Goal: Information Seeking & Learning: Learn about a topic

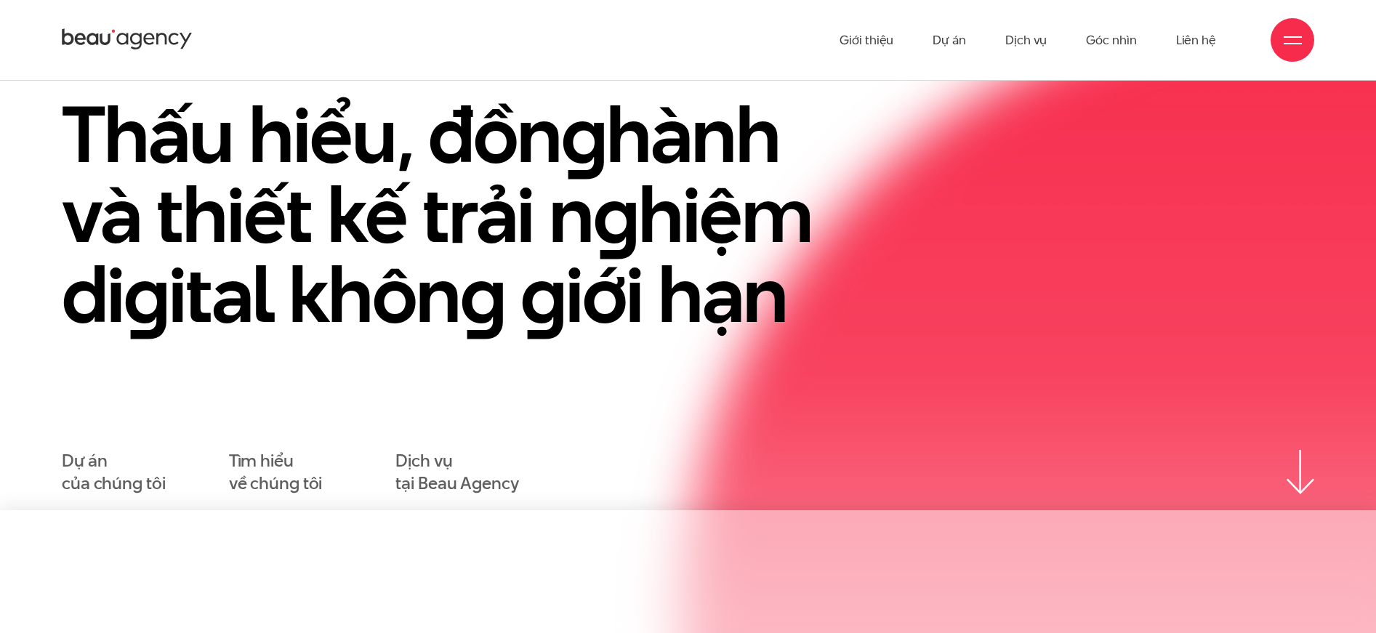
scroll to position [121, 0]
click at [1025, 41] on link "Dịch vụ" at bounding box center [1025, 40] width 41 height 80
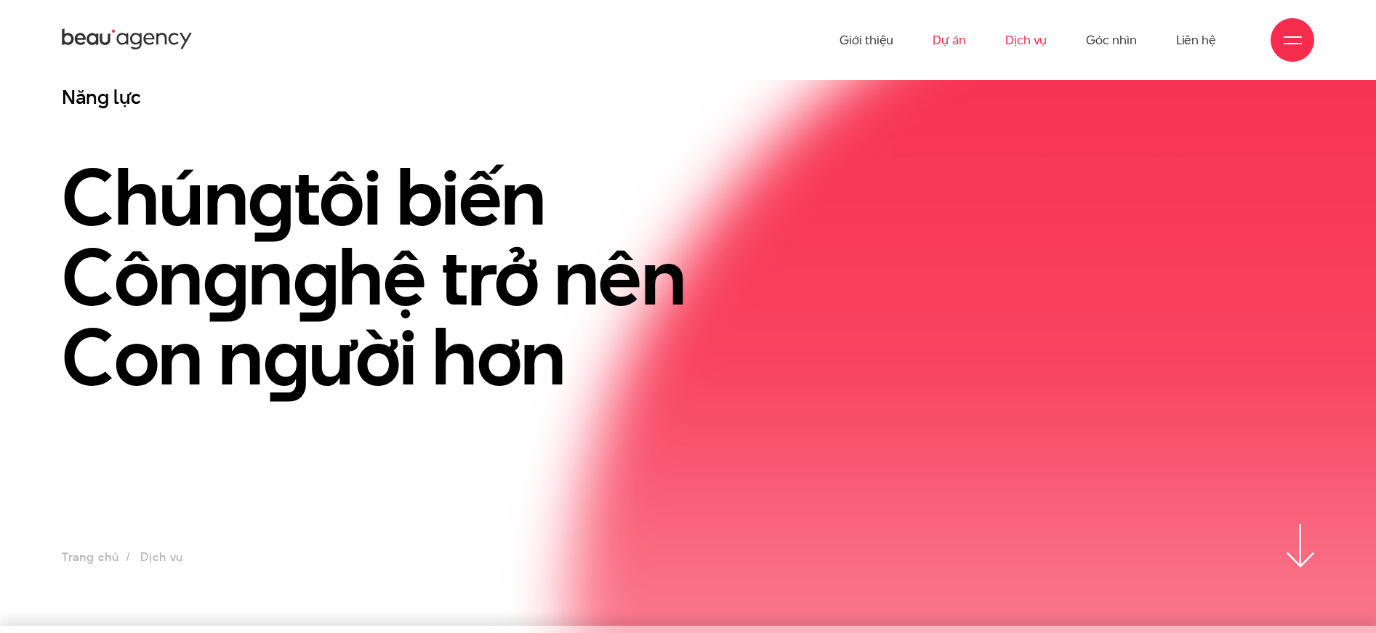
click at [953, 41] on link "Dự án" at bounding box center [949, 40] width 33 height 80
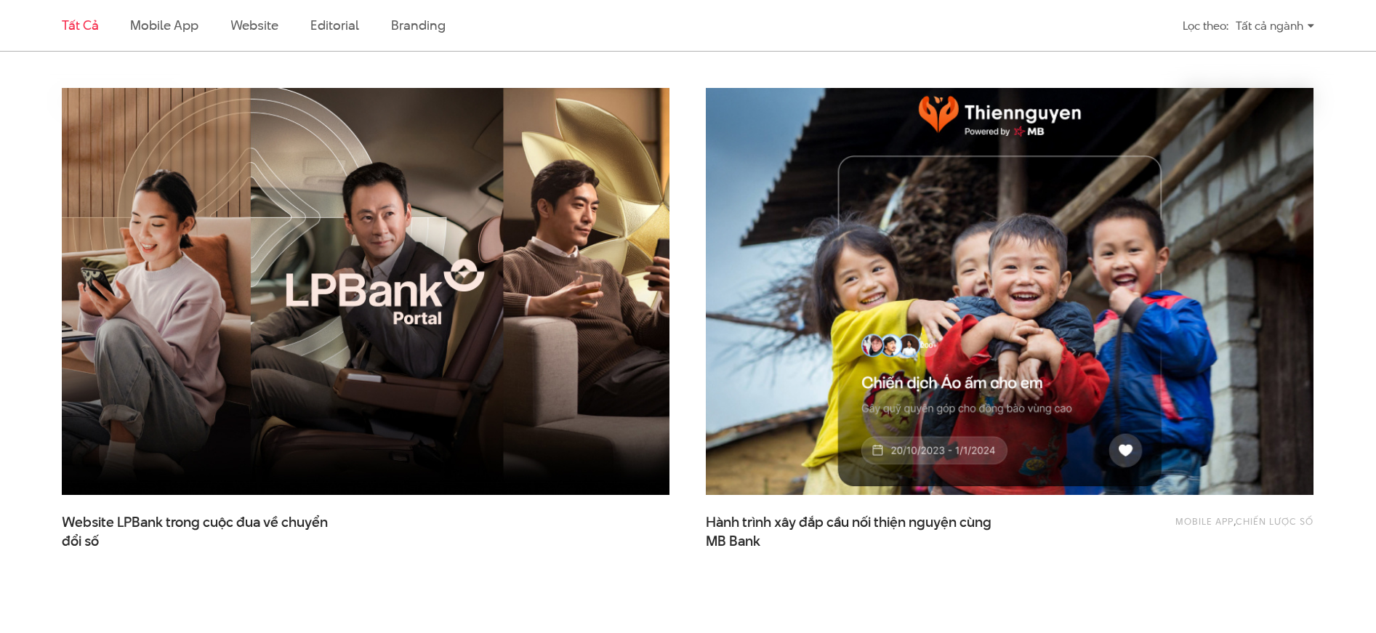
scroll to position [459, 0]
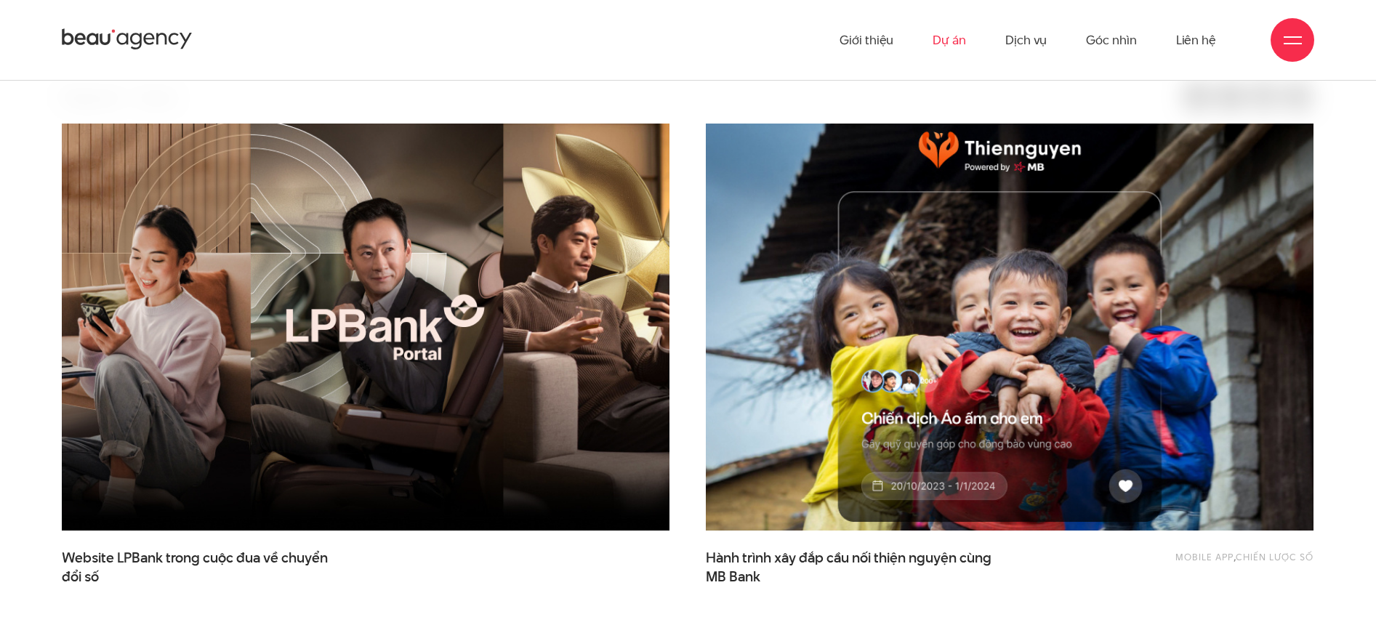
click at [964, 344] on img at bounding box center [1009, 327] width 669 height 448
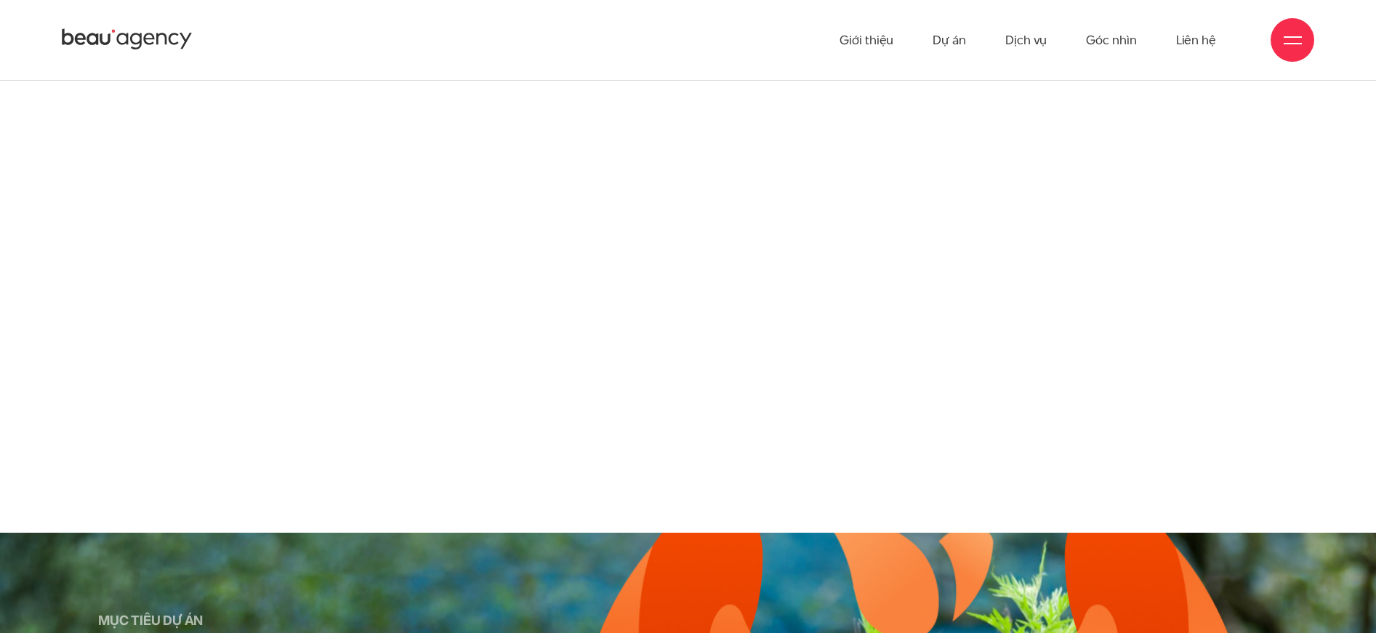
scroll to position [3057, 0]
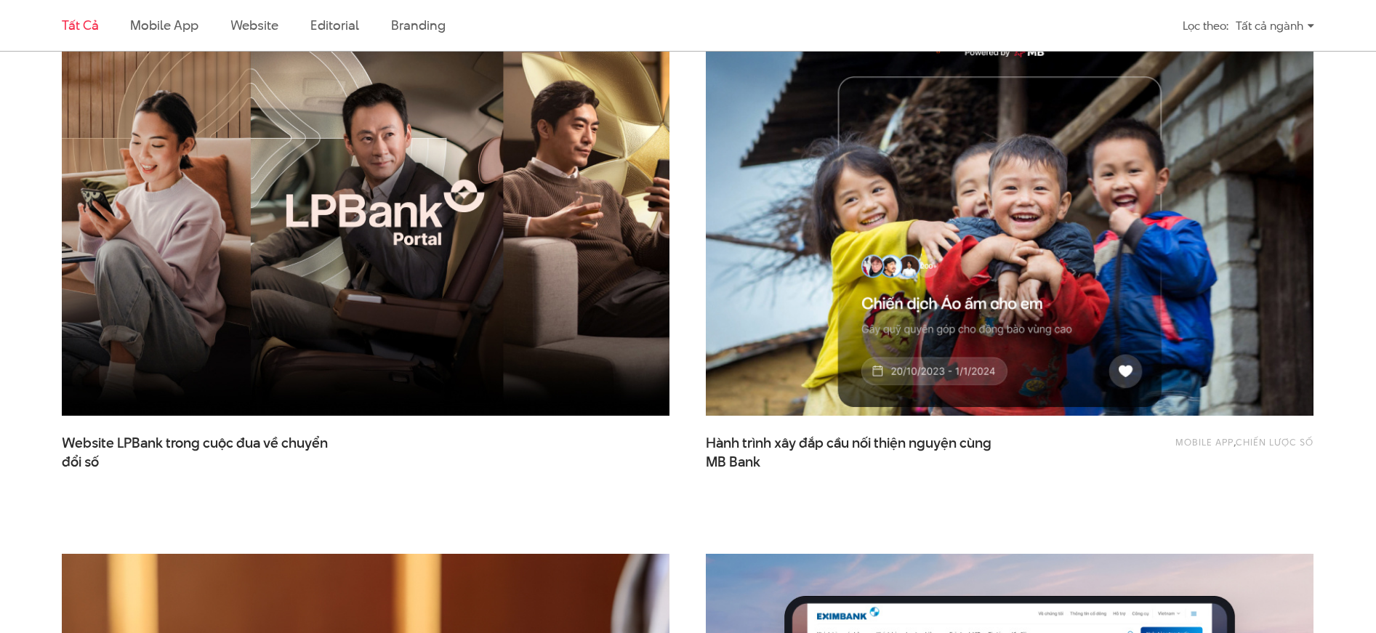
scroll to position [1069, 0]
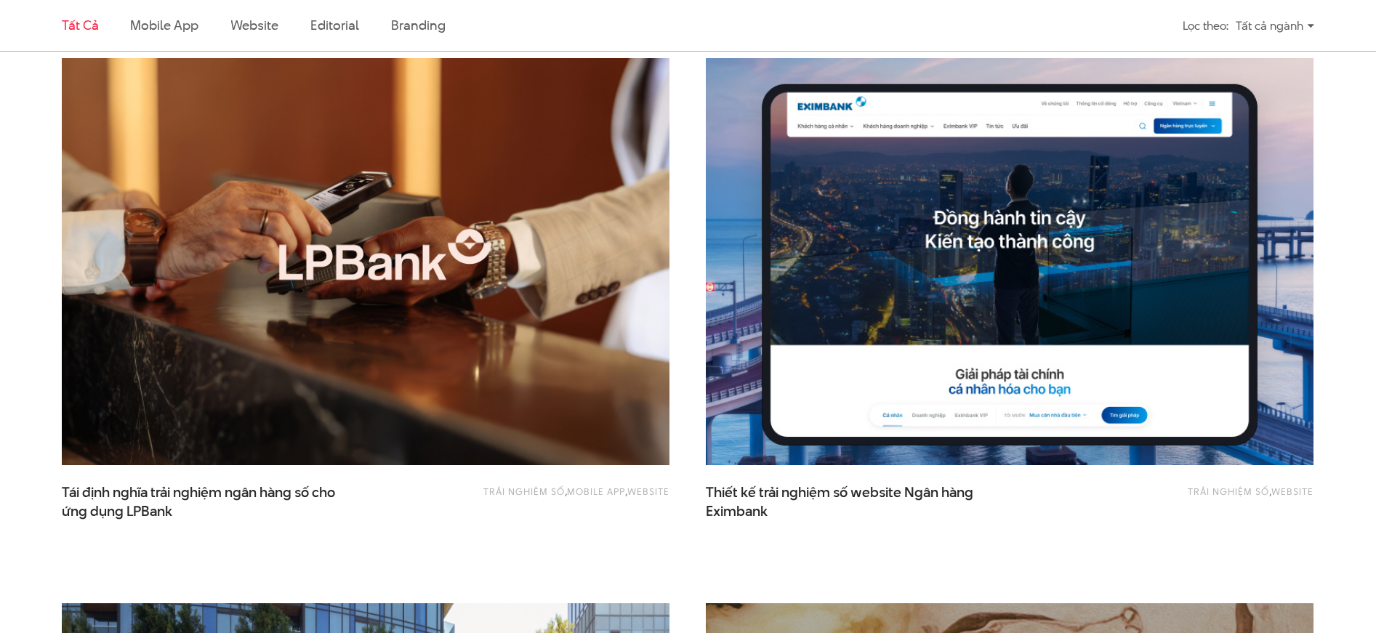
click at [944, 264] on img at bounding box center [1009, 262] width 669 height 448
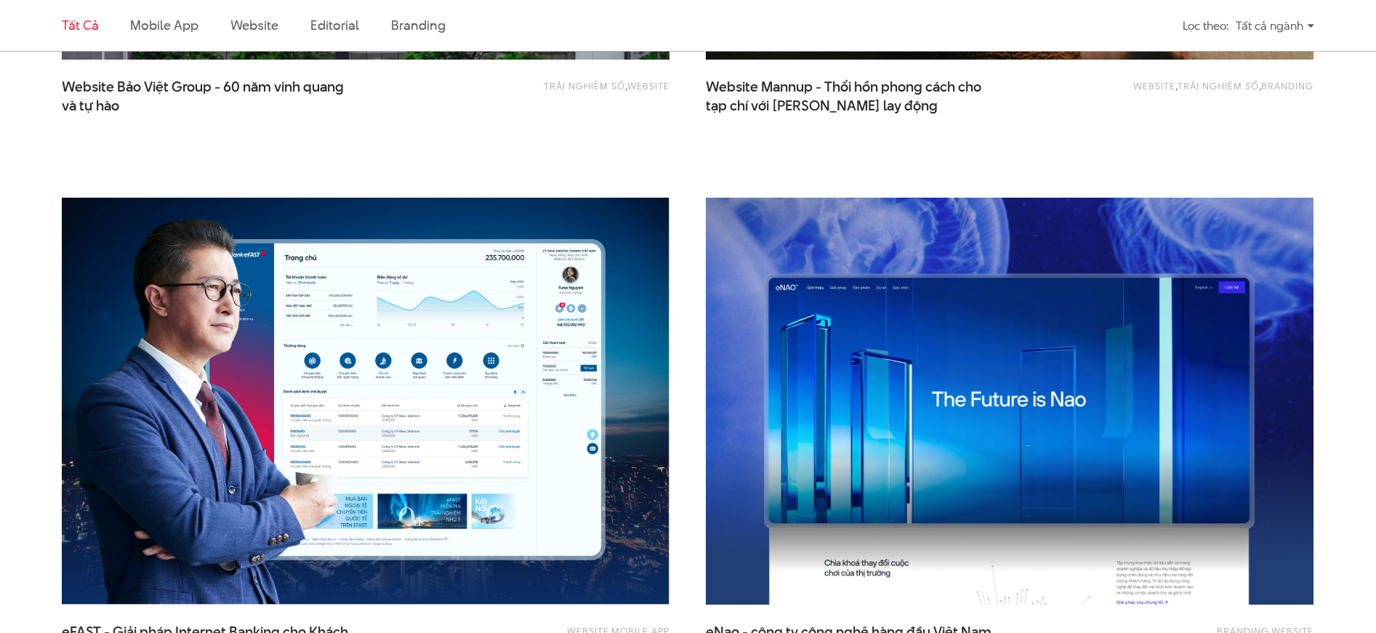
scroll to position [2042, 0]
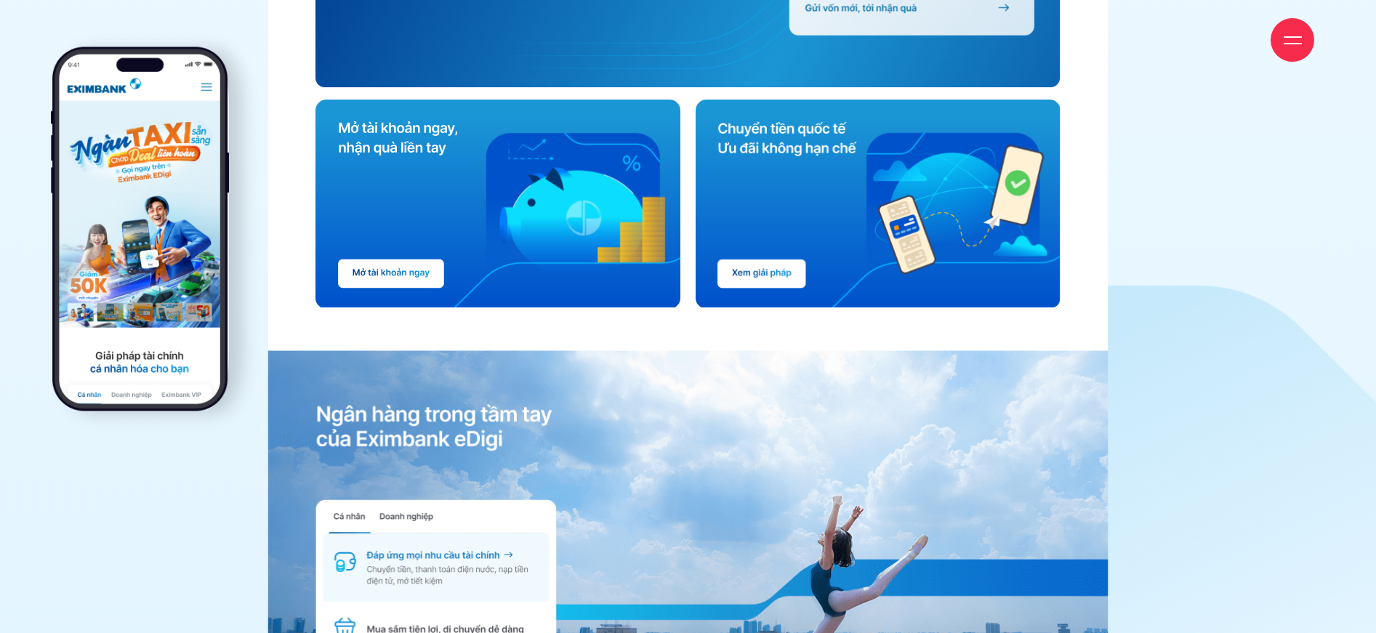
scroll to position [6185, 0]
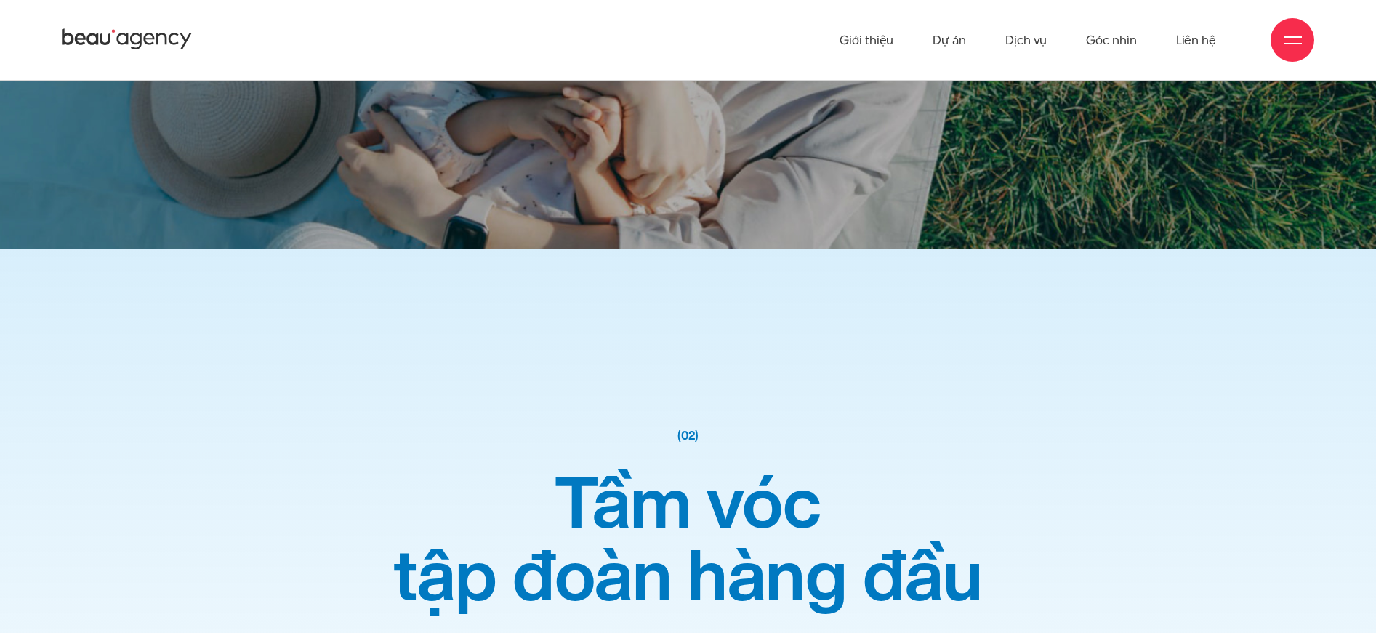
scroll to position [8048, 0]
